Goal: Find specific page/section: Find specific page/section

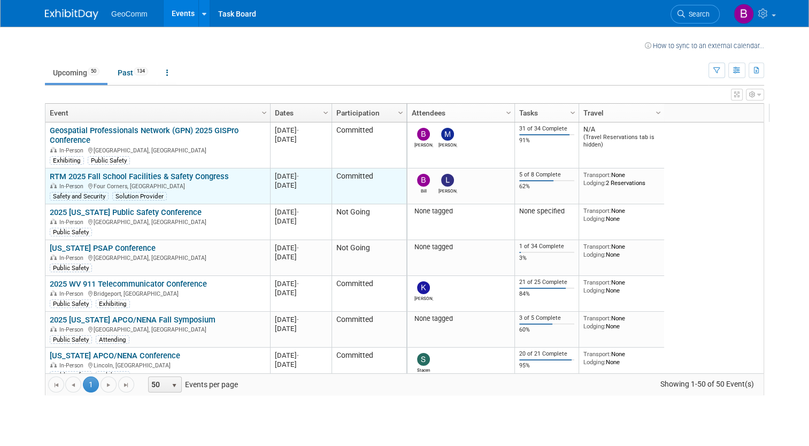
click at [193, 172] on link "RTM 2025 Fall School Facilities & Safety Congress" at bounding box center [139, 177] width 179 height 10
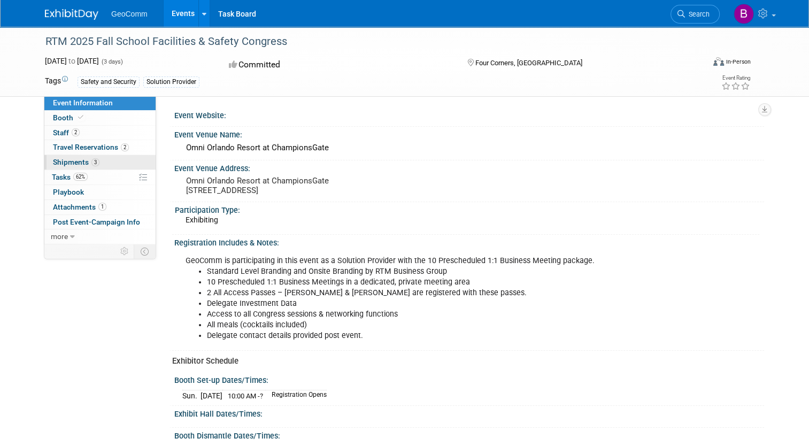
click at [73, 163] on span "Shipments 3" at bounding box center [76, 162] width 47 height 9
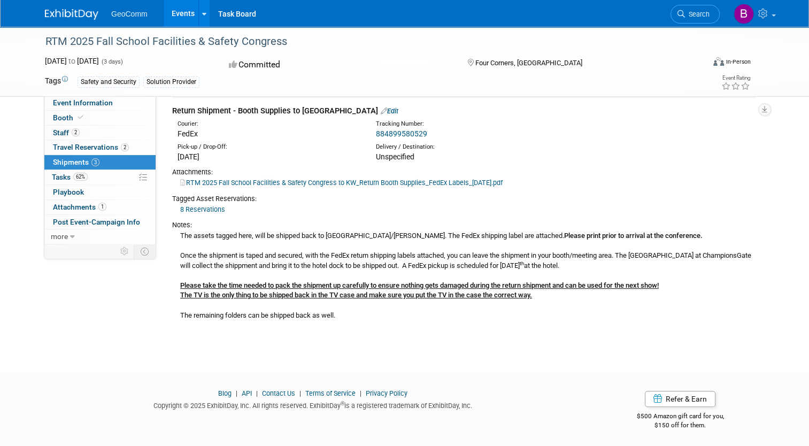
scroll to position [379, 0]
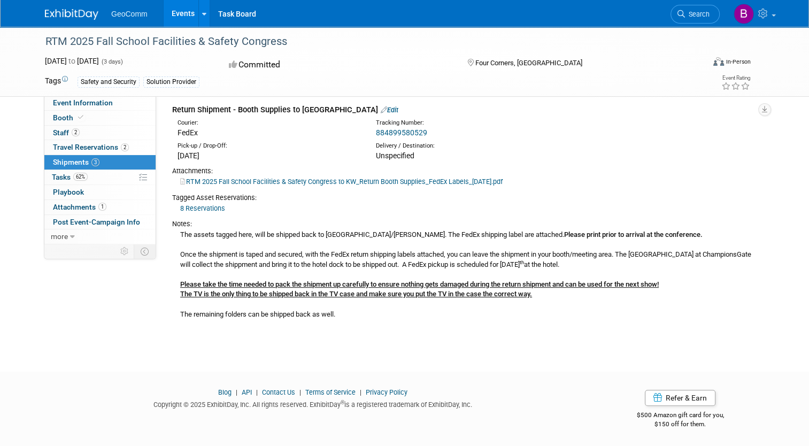
click at [316, 180] on link "RTM 2025 Fall School Facilities & Safety Congress to KW_Return Booth Supplies_F…" at bounding box center [341, 182] width 323 height 8
